Goal: Task Accomplishment & Management: Use online tool/utility

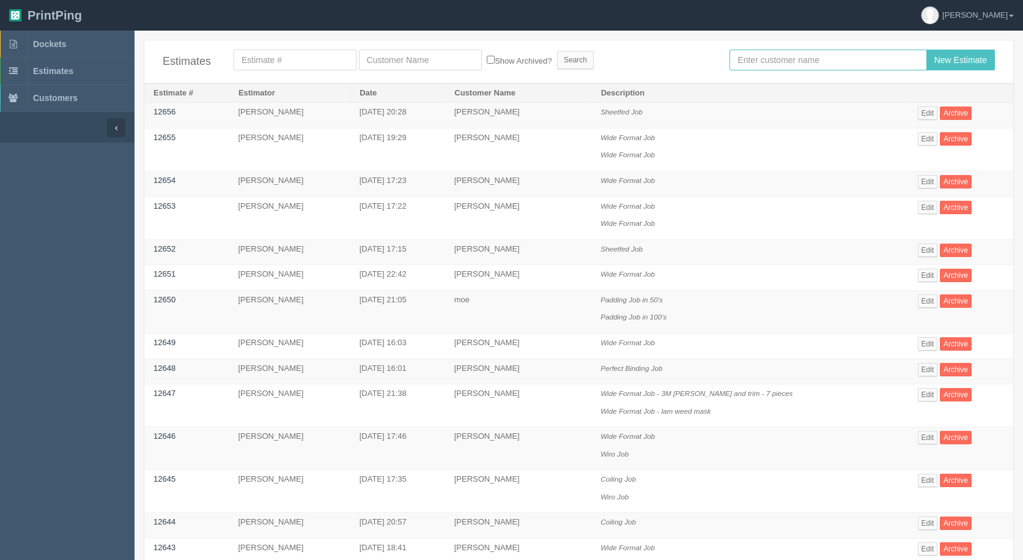
click at [796, 56] on input "text" at bounding box center [828, 60] width 197 height 21
type input "[PERSON_NAME]"
click at [927, 50] on input "New Estimate" at bounding box center [961, 60] width 69 height 21
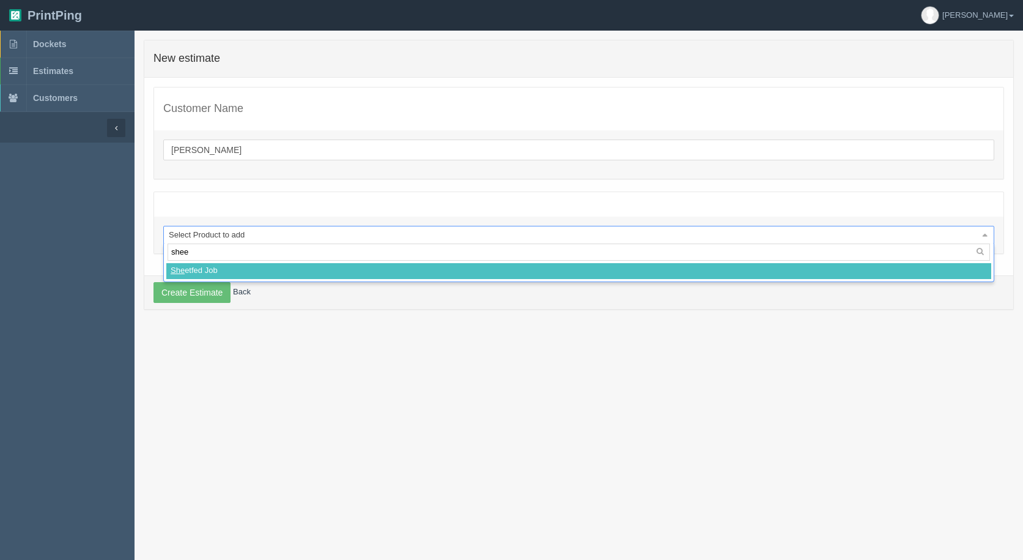
type input "sheet"
select select
select select "0"
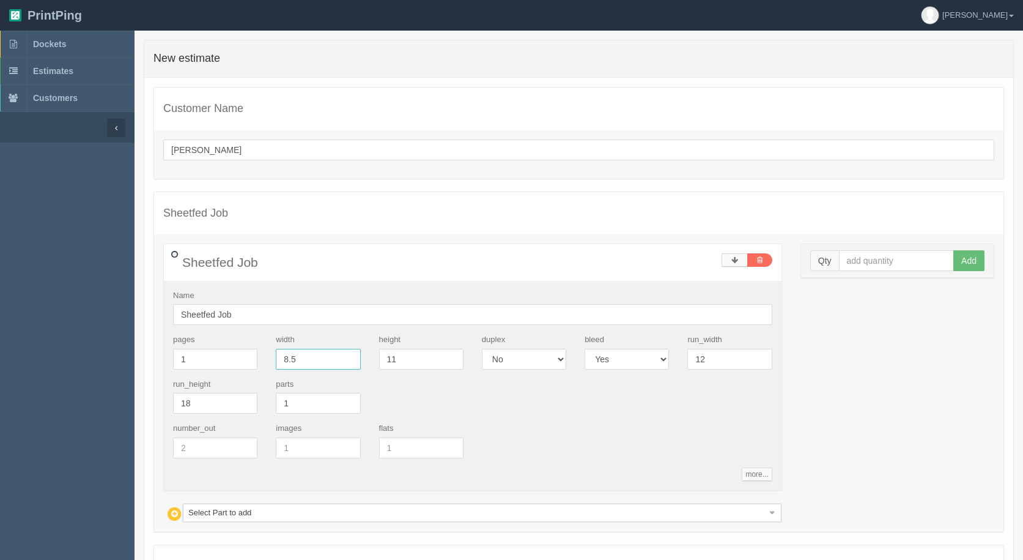
drag, startPoint x: 324, startPoint y: 367, endPoint x: 0, endPoint y: 290, distance: 332.6
click at [50, 325] on section "Dockets Estimates Customers" at bounding box center [511, 357] width 1023 height 653
type input "2"
type input "6"
click at [861, 262] on input "text" at bounding box center [897, 260] width 116 height 21
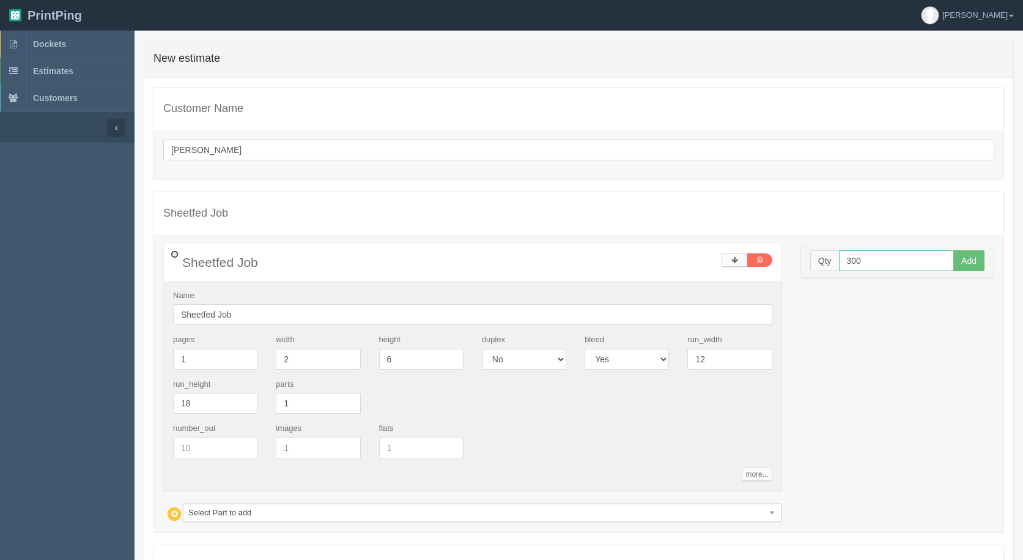
type input "300"
click at [954, 250] on button "Add" at bounding box center [969, 260] width 31 height 21
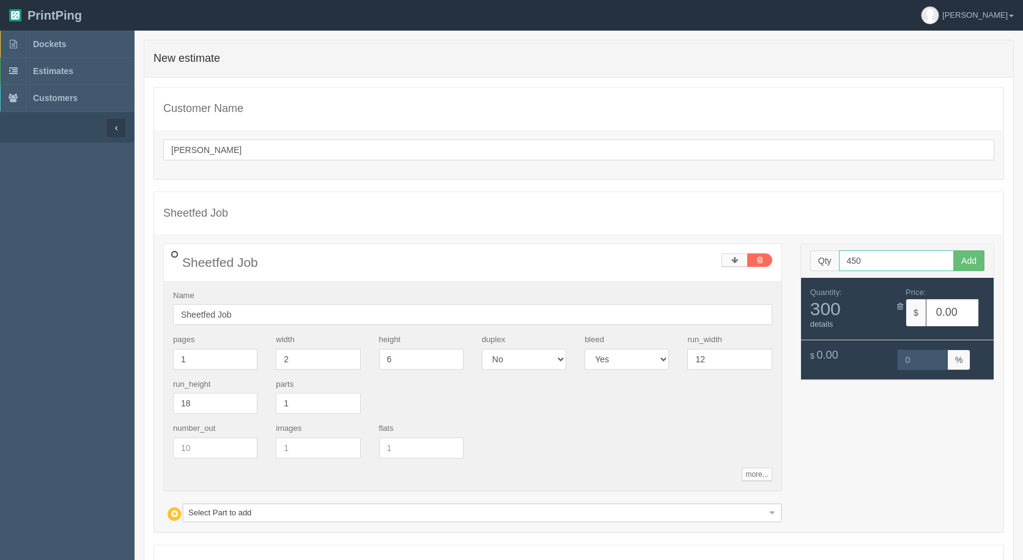
type input "450"
click at [954, 250] on button "Add" at bounding box center [969, 260] width 31 height 21
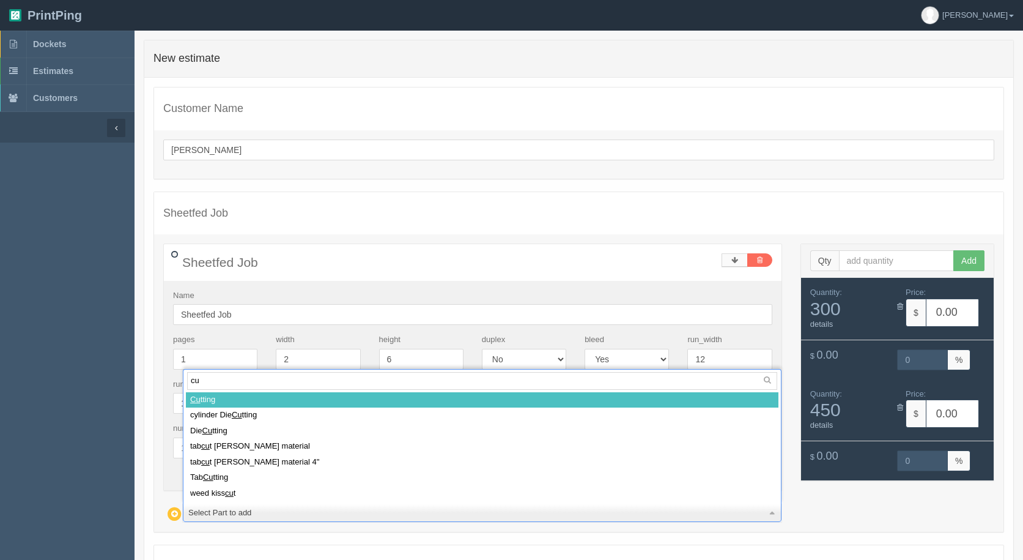
type input "cut"
select select
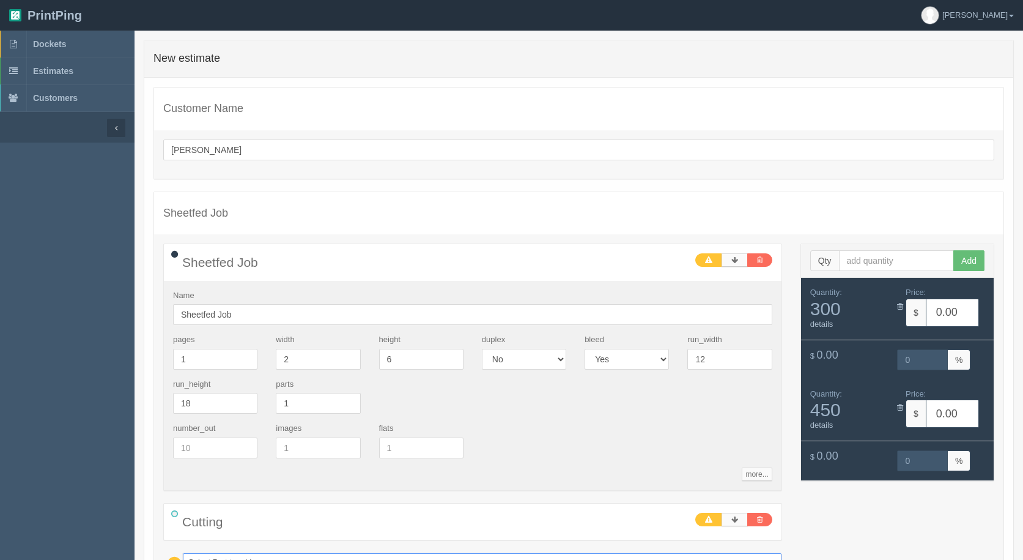
type input "1"
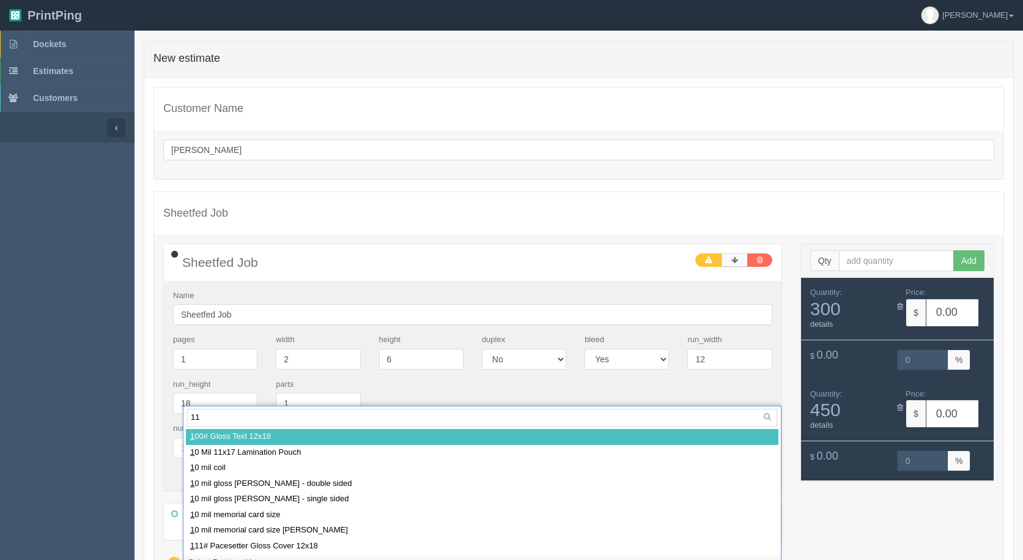
type input "111"
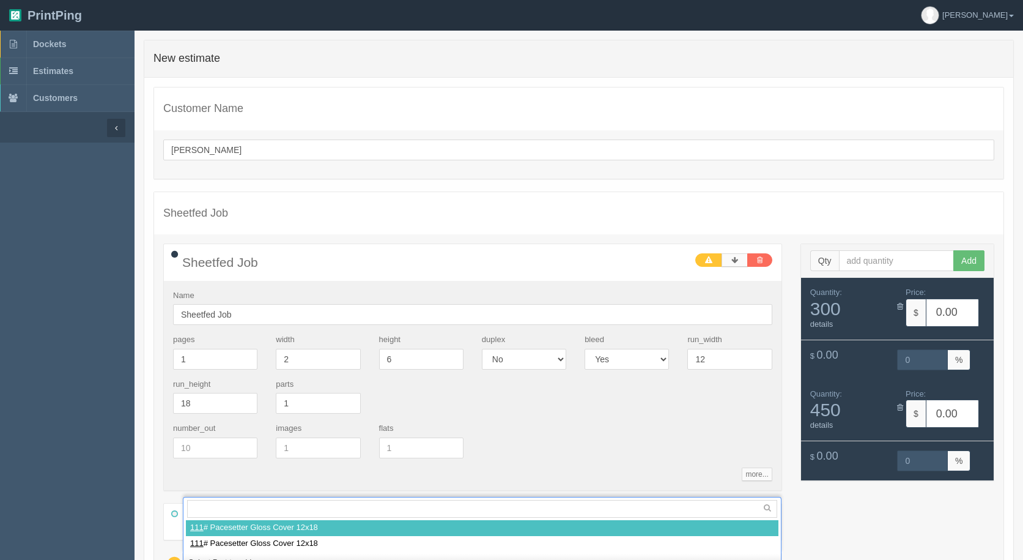
select select
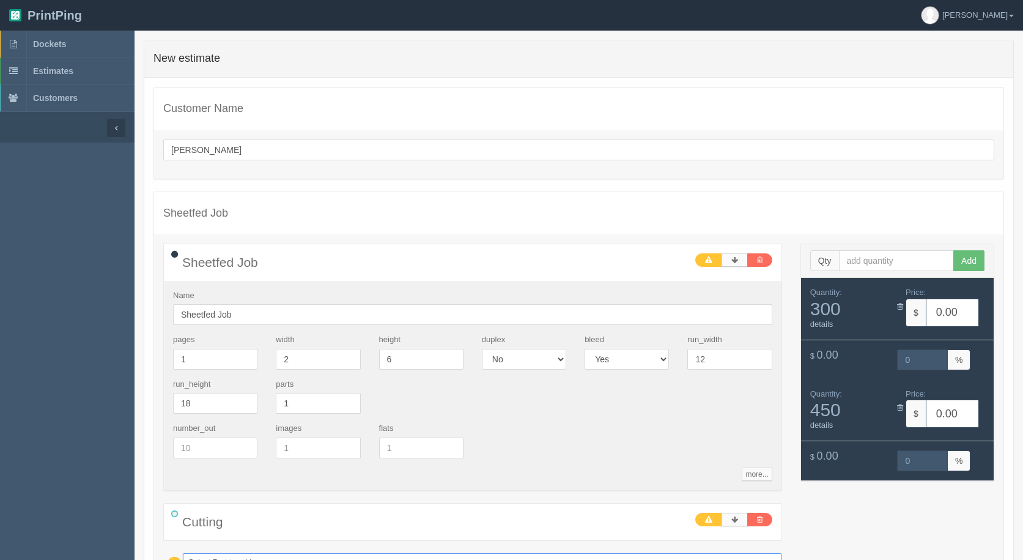
type input "5.20"
type input "100.00"
type input "5.20"
type input "100.00"
type input "p"
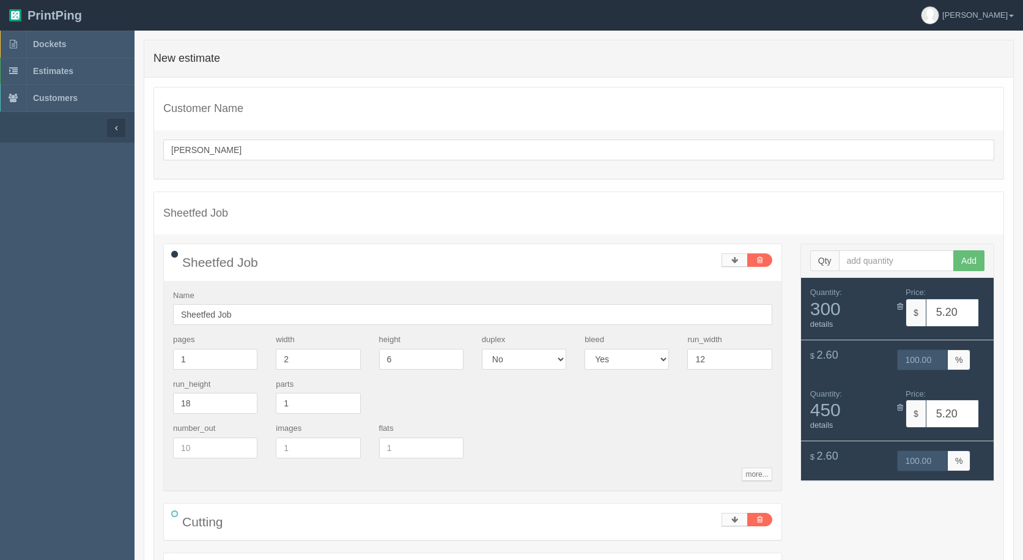
scroll to position [389, 0]
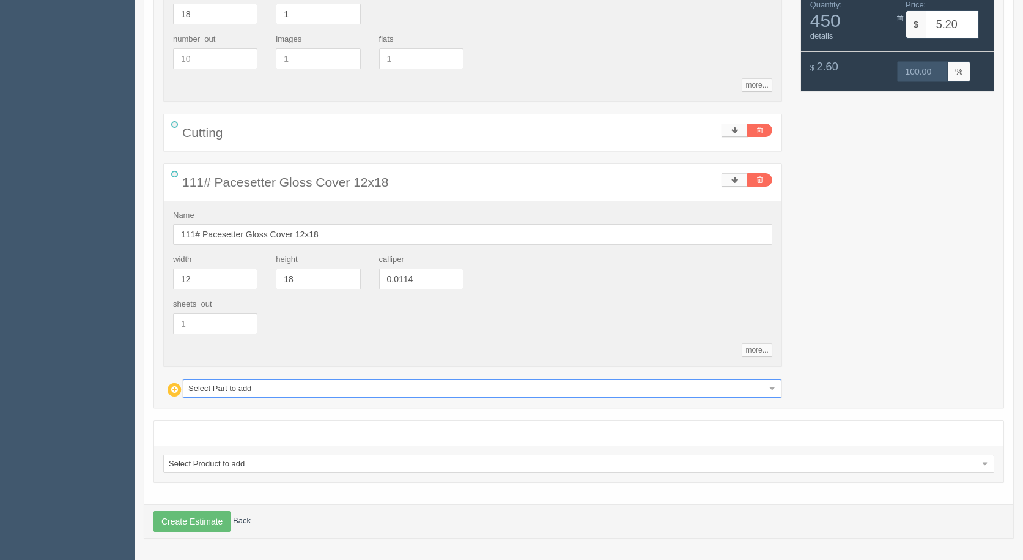
type input "pe"
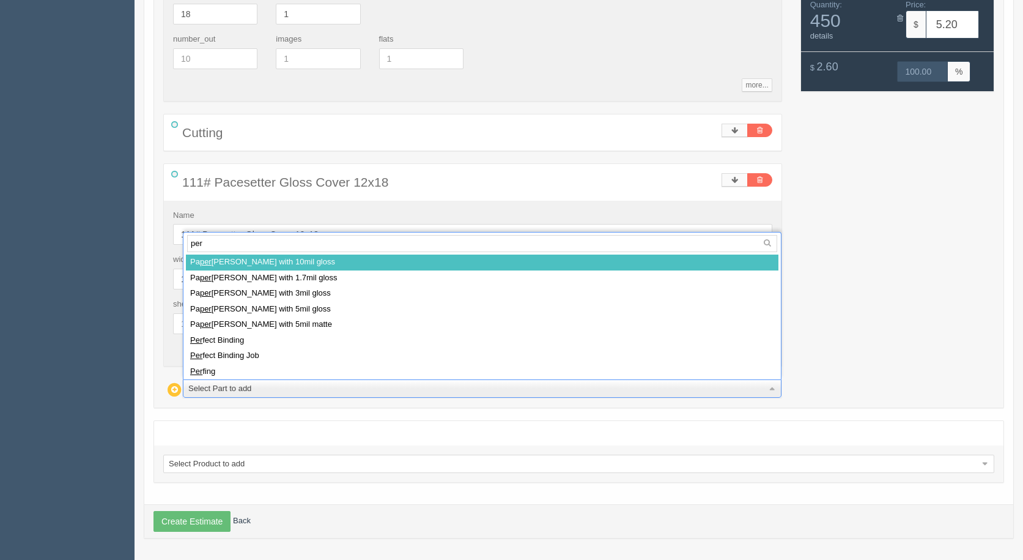
type input "perf"
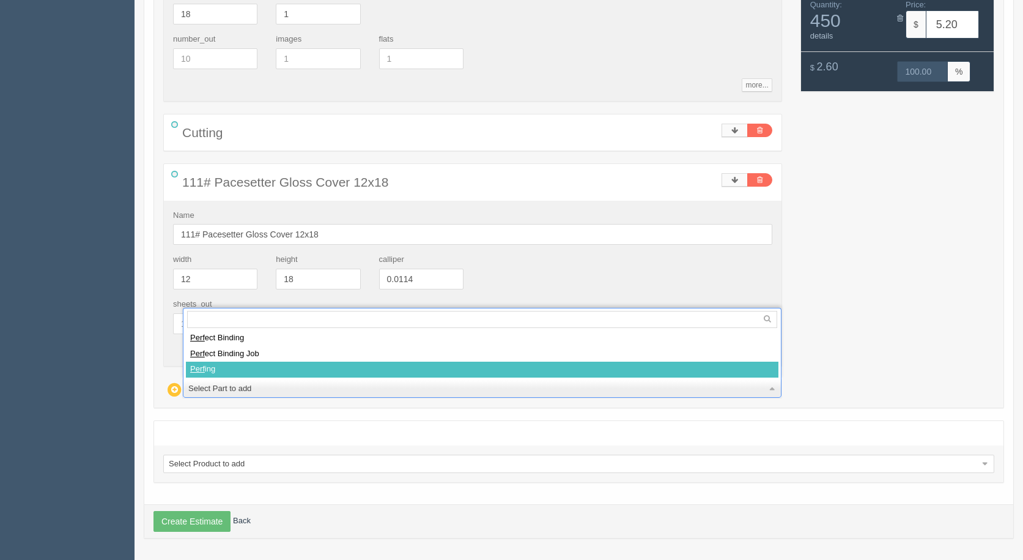
select select
type input "15.17"
type input "34.61"
type input "17.66"
type input "31.50"
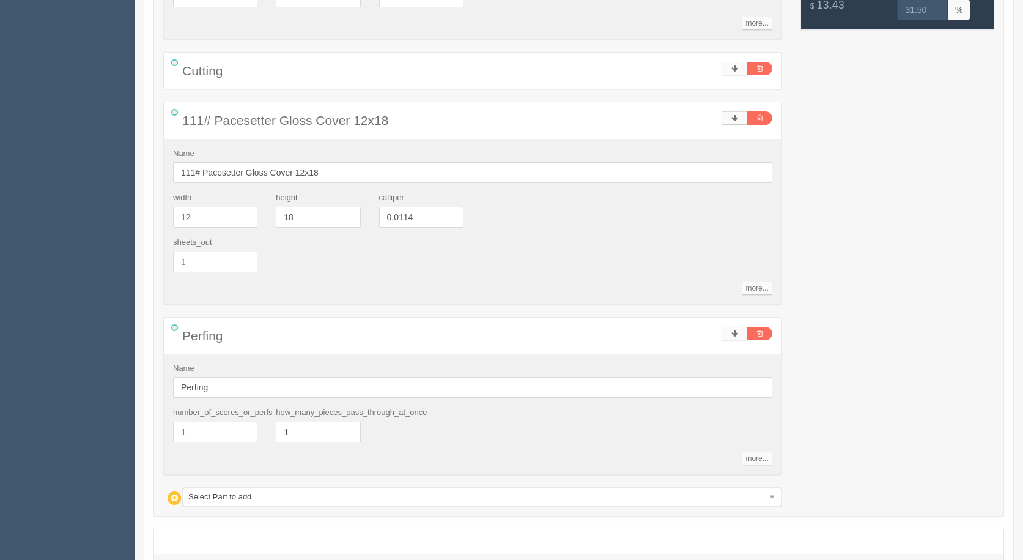
scroll to position [559, 0]
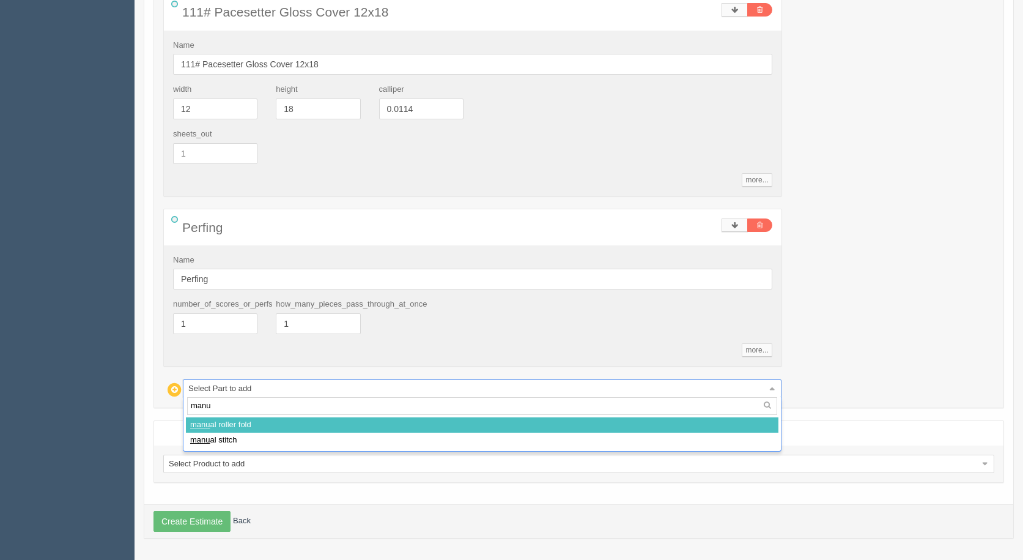
type input "manua"
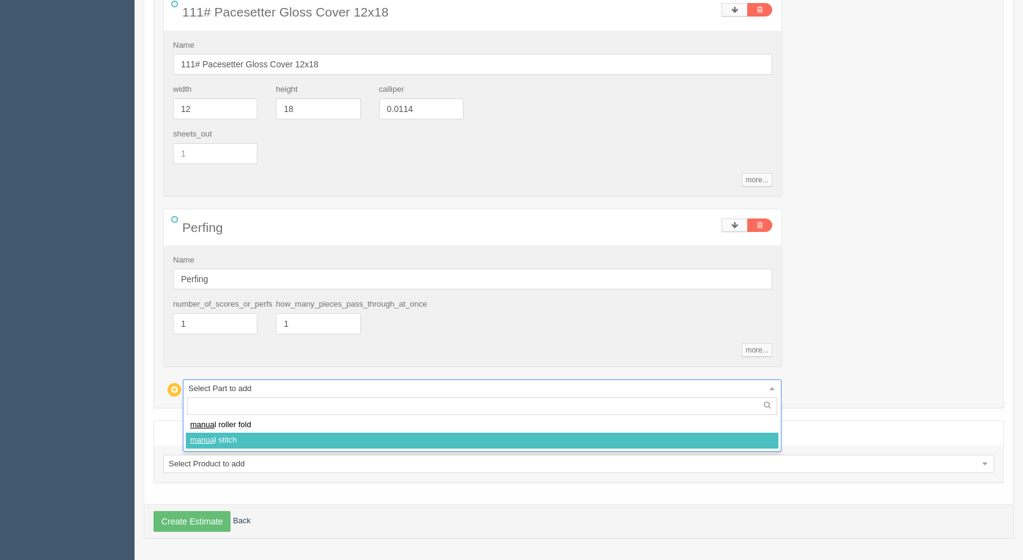
select select
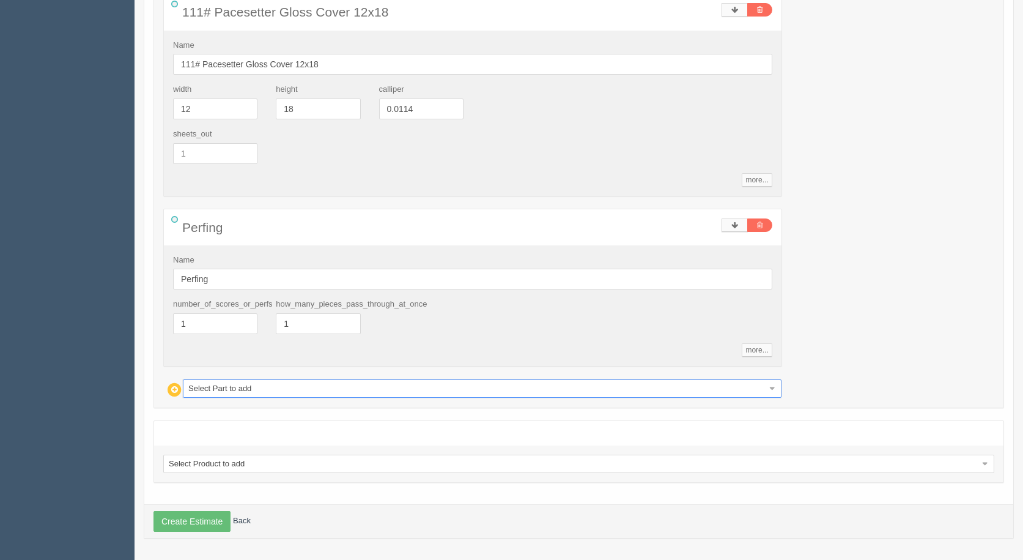
type input "96.89"
type input "17.68"
type input "135.26"
type input "16.91"
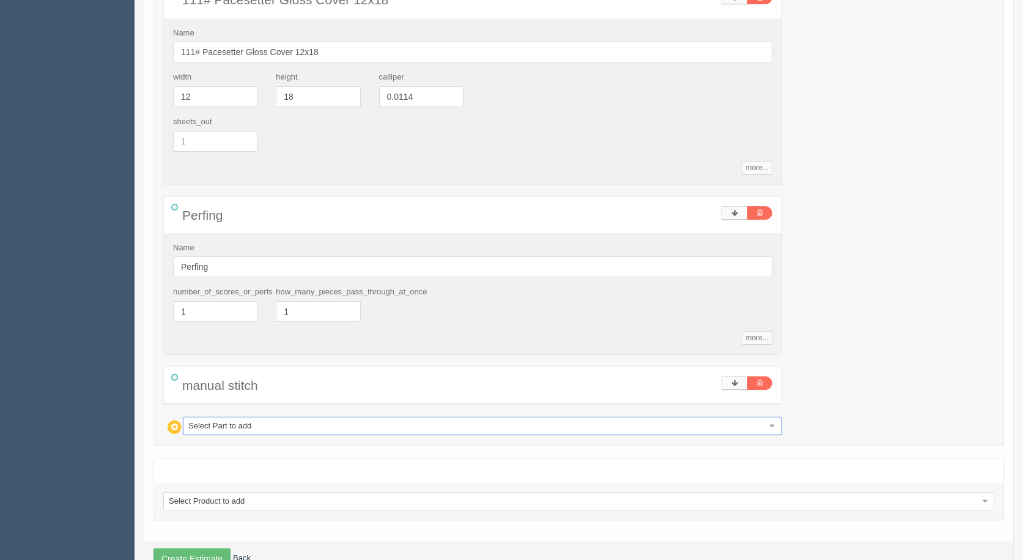
scroll to position [609, 0]
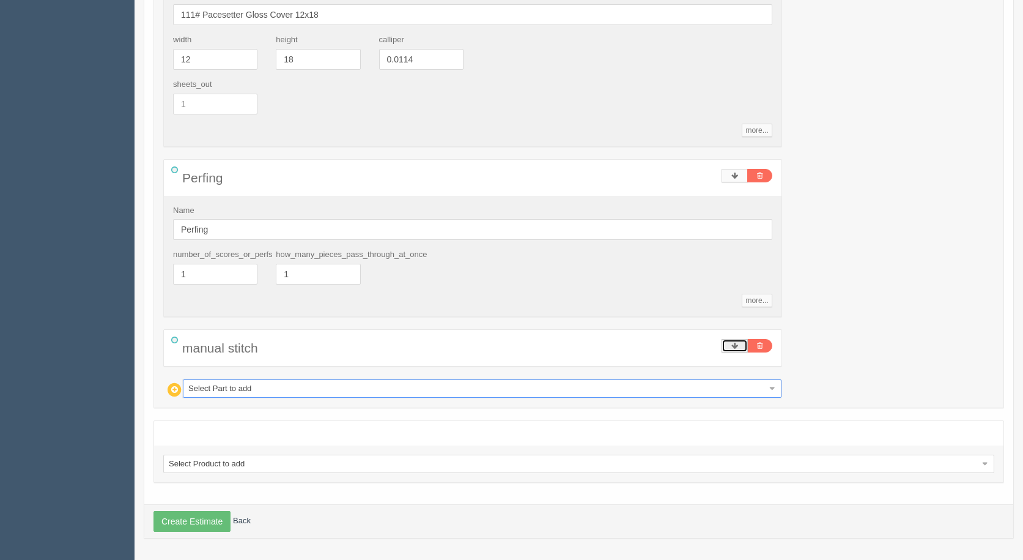
click at [735, 346] on icon at bounding box center [735, 345] width 7 height 7
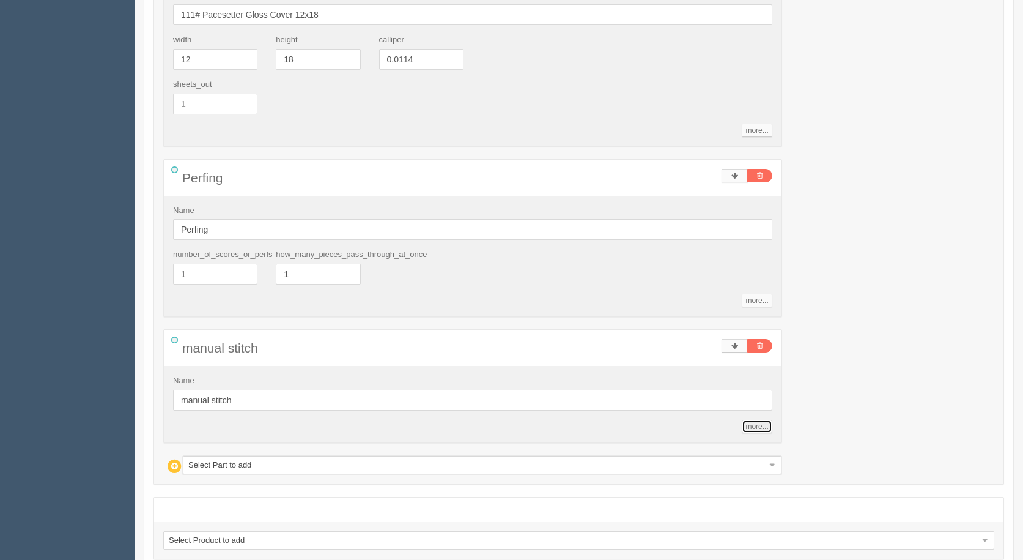
click at [763, 431] on link "more..." at bounding box center [757, 426] width 30 height 13
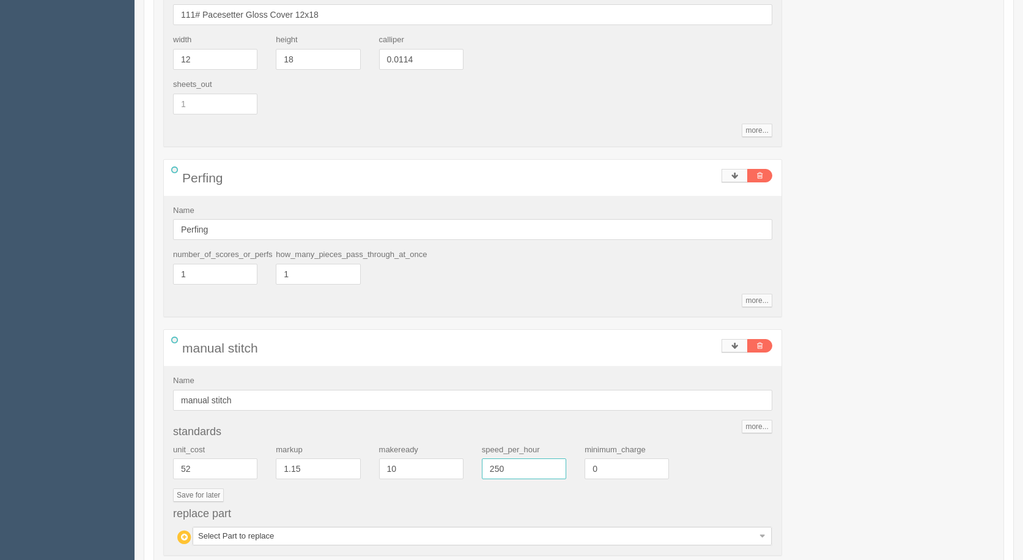
drag, startPoint x: 518, startPoint y: 469, endPoint x: 445, endPoint y: 459, distance: 73.4
click at [445, 459] on div "unit_cost 52 markup 1.15 makeready 10 speed_per_hour 250 minimum_charge 0" at bounding box center [473, 466] width 618 height 45
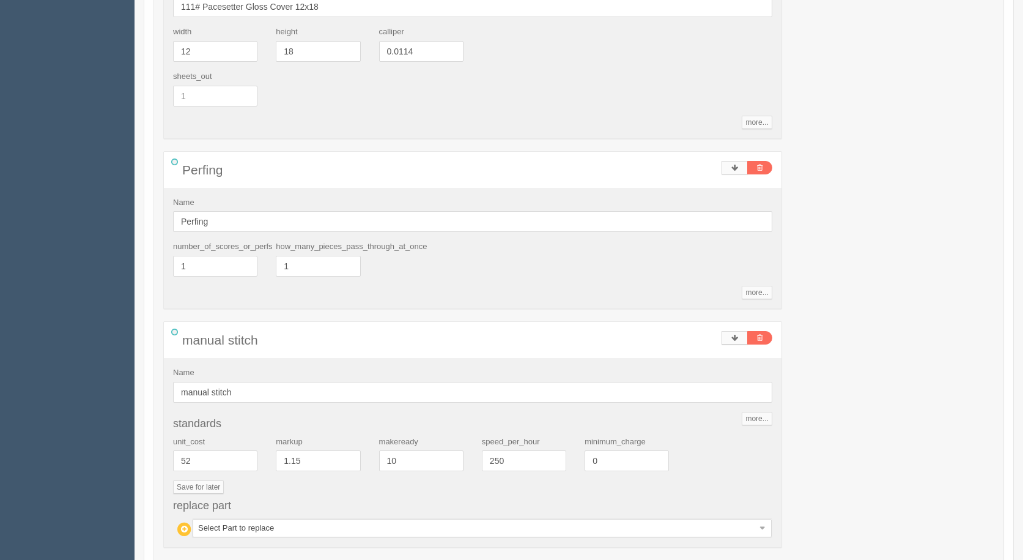
scroll to position [670, 0]
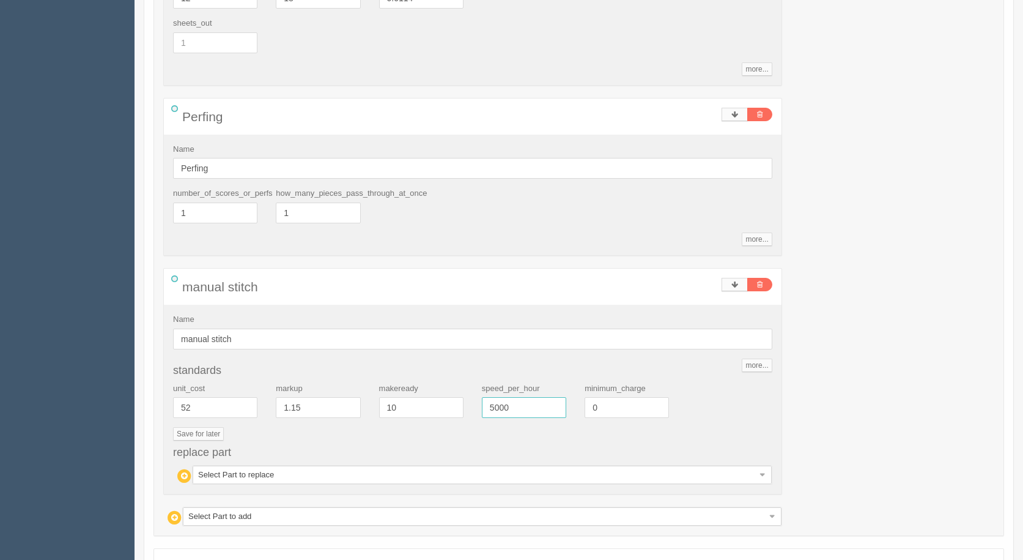
type input "5000"
type input "28.72"
type input "24.60"
type input "33.01"
type input "23.26"
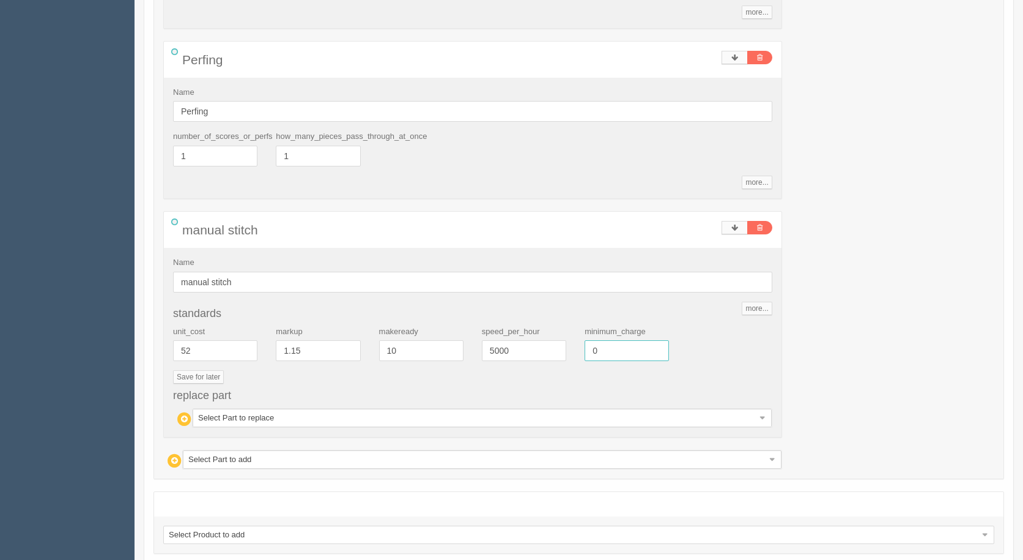
scroll to position [795, 0]
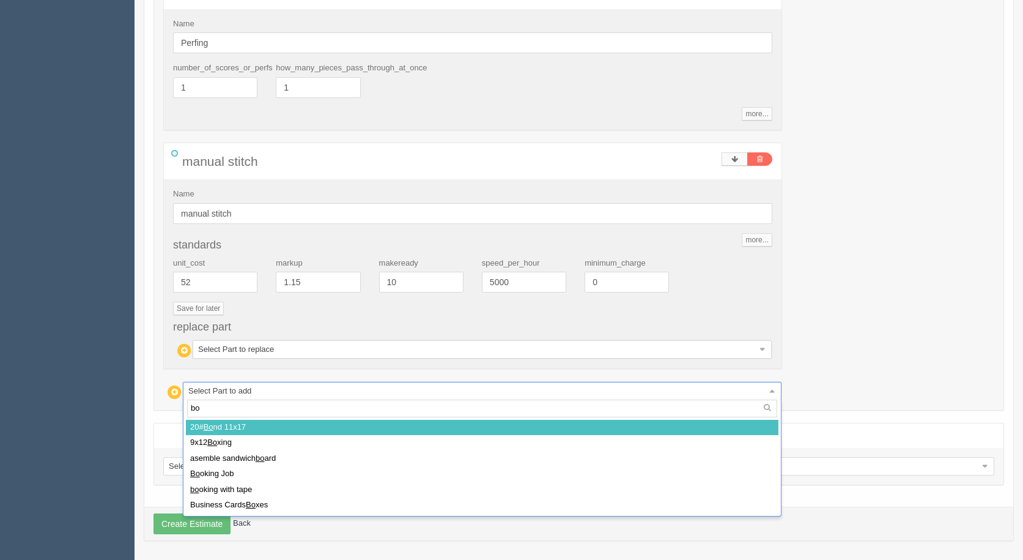
type input "box"
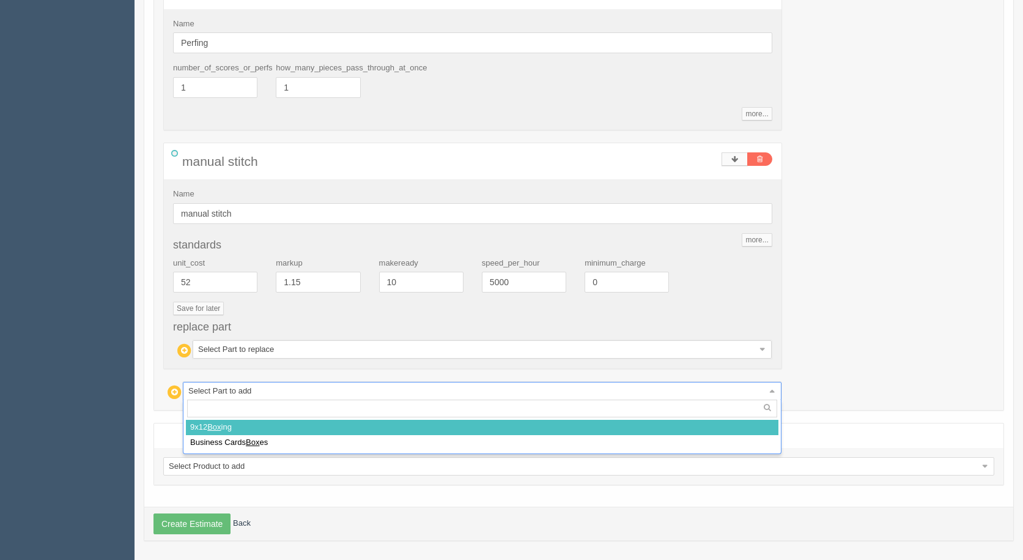
select select
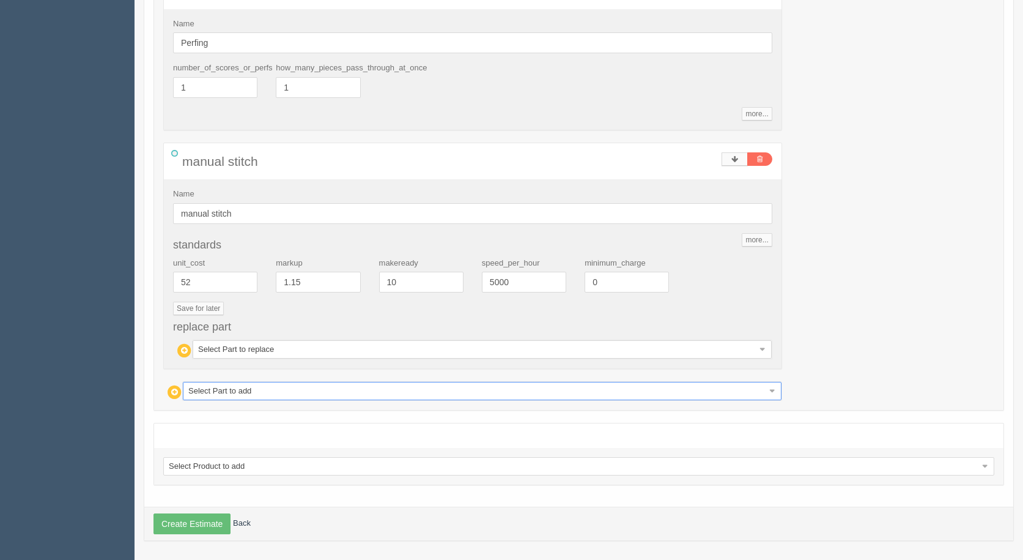
type input "29.72"
type input "24.25"
type input "34.00"
type input "22.97"
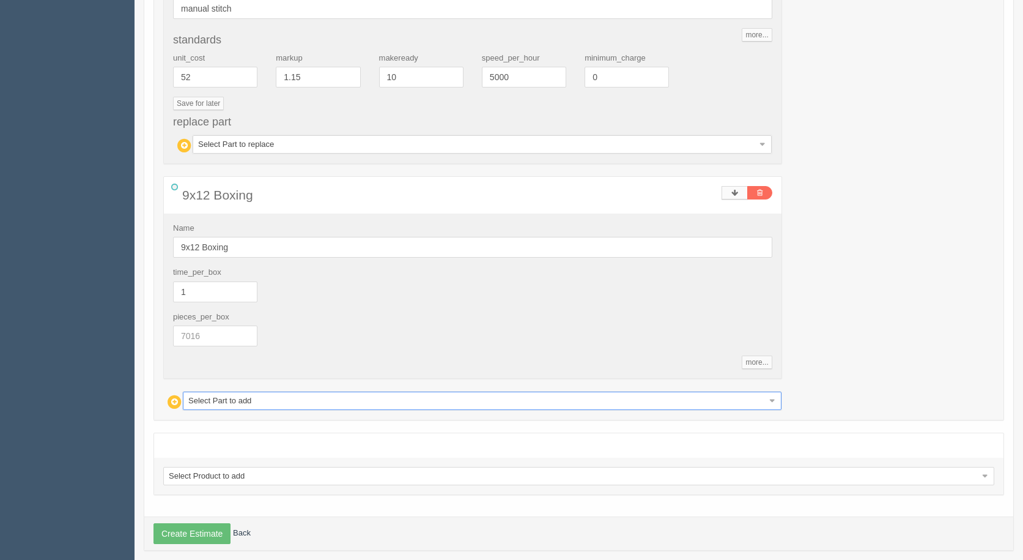
scroll to position [1012, 0]
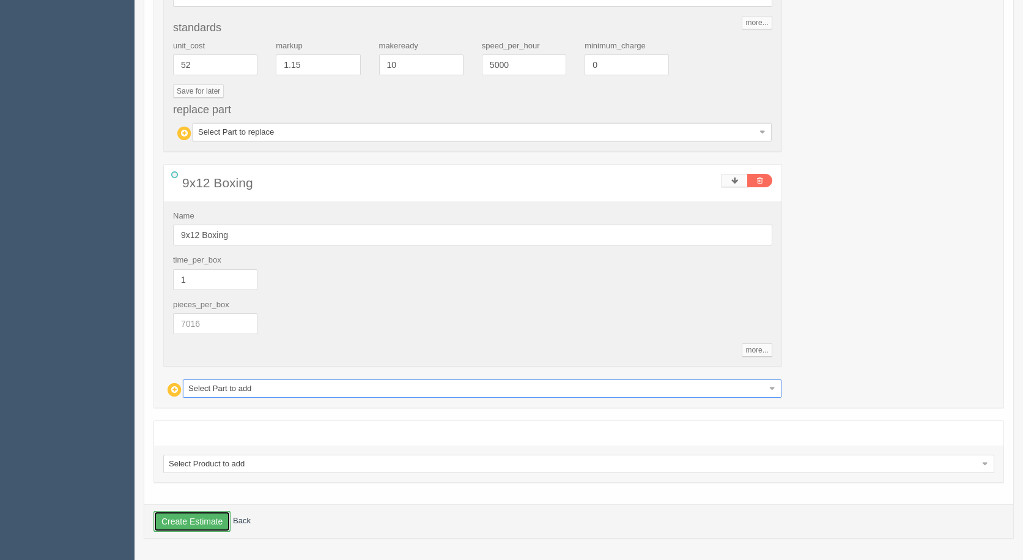
click at [191, 519] on button "Create Estimate" at bounding box center [192, 521] width 77 height 21
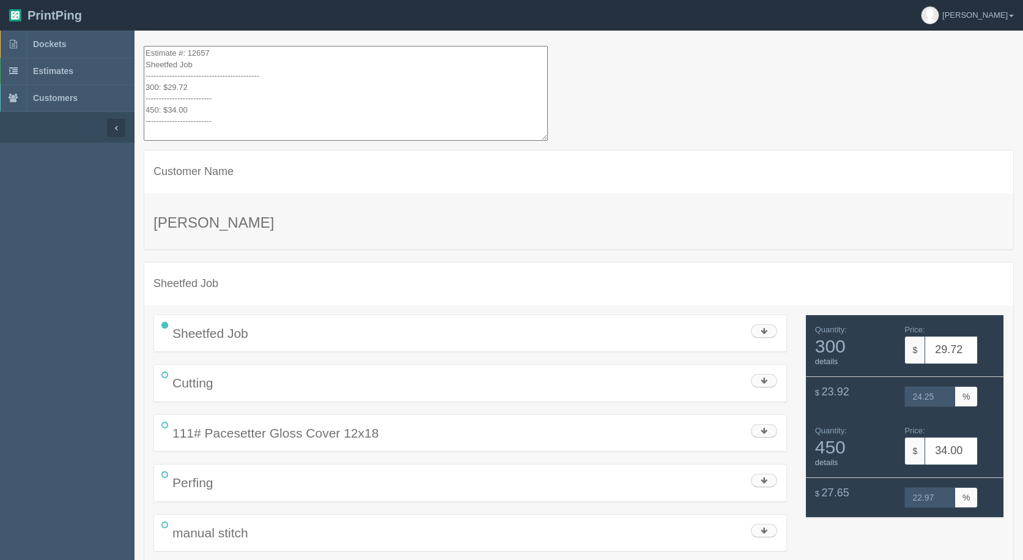
drag, startPoint x: 197, startPoint y: 118, endPoint x: 4, endPoint y: -53, distance: 258.2
click at [4, 0] on html "PrintPing Gerry Administration Edit account ( info@allrushbindery.com ) Logout …" at bounding box center [511, 328] width 1023 height 656
